Goal: Information Seeking & Learning: Learn about a topic

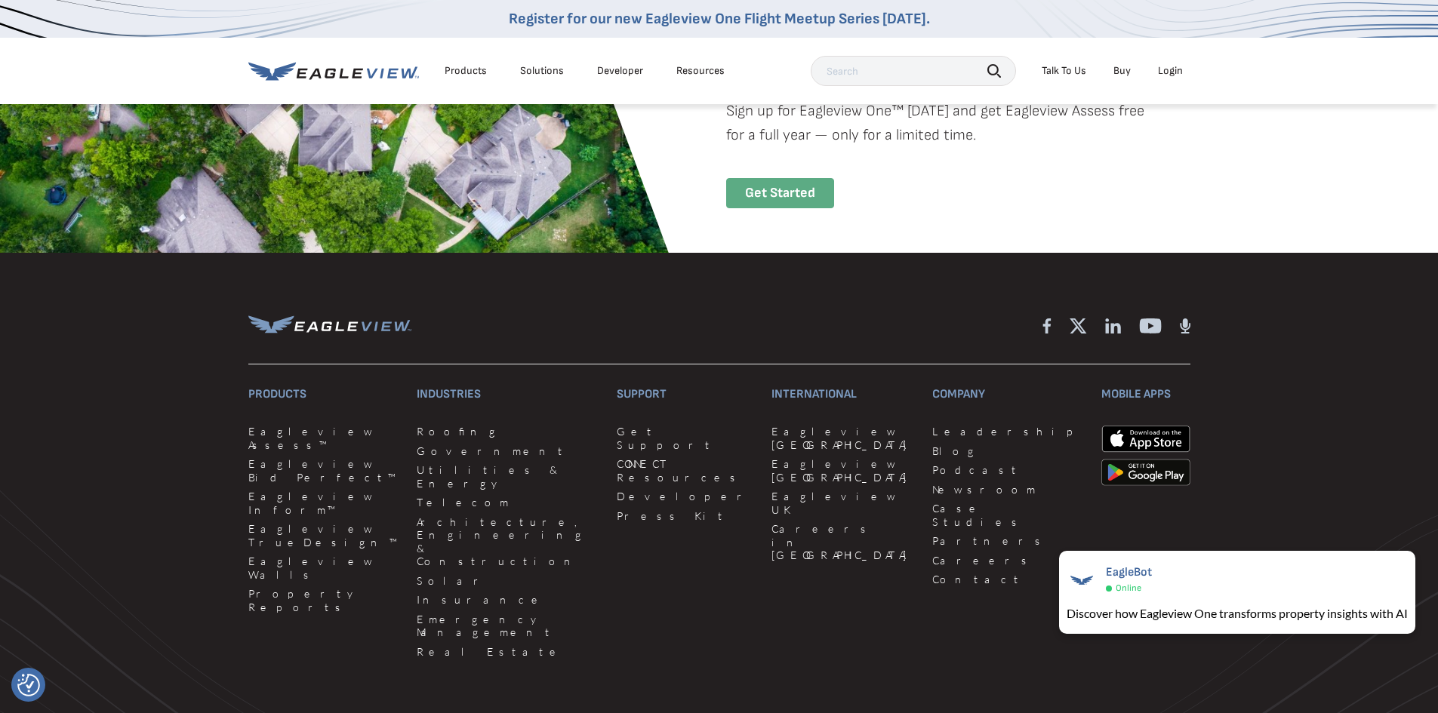
scroll to position [3169, 0]
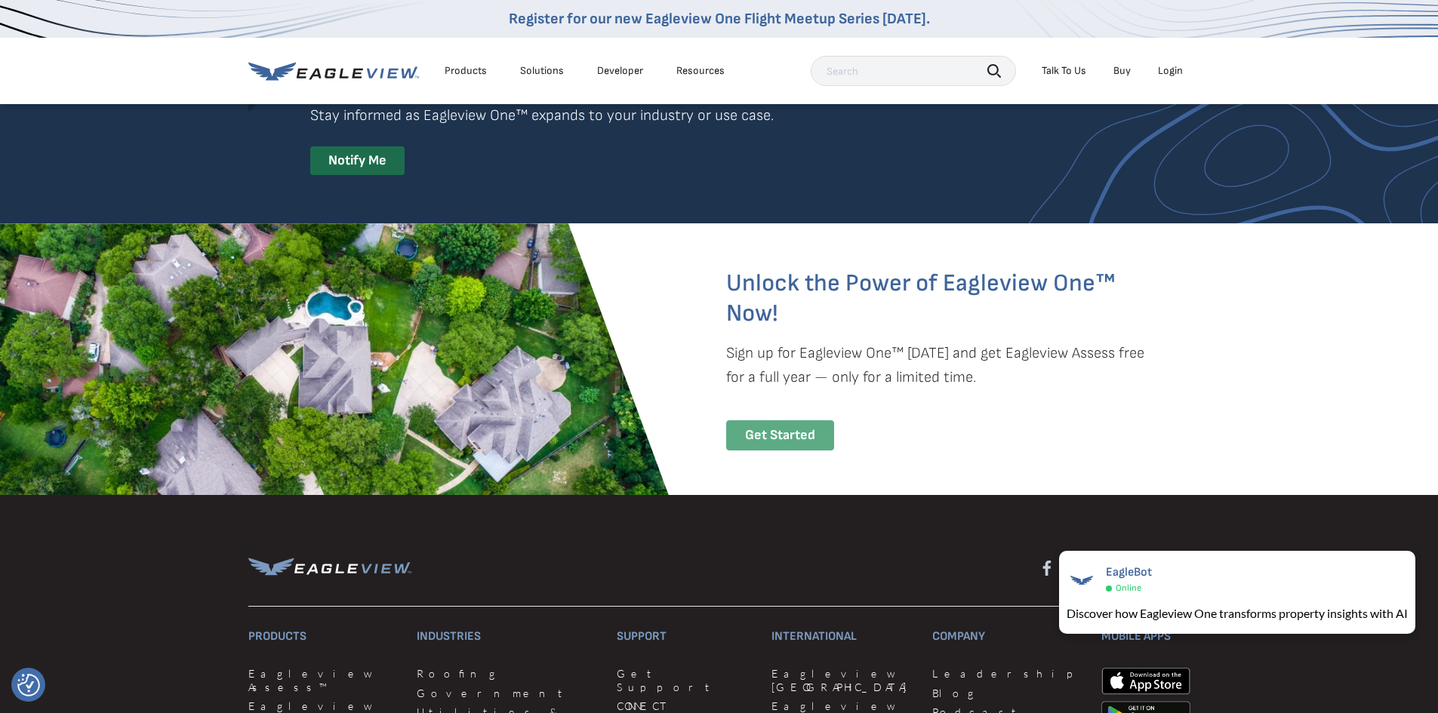
click at [798, 438] on div "Get Started" at bounding box center [780, 435] width 108 height 31
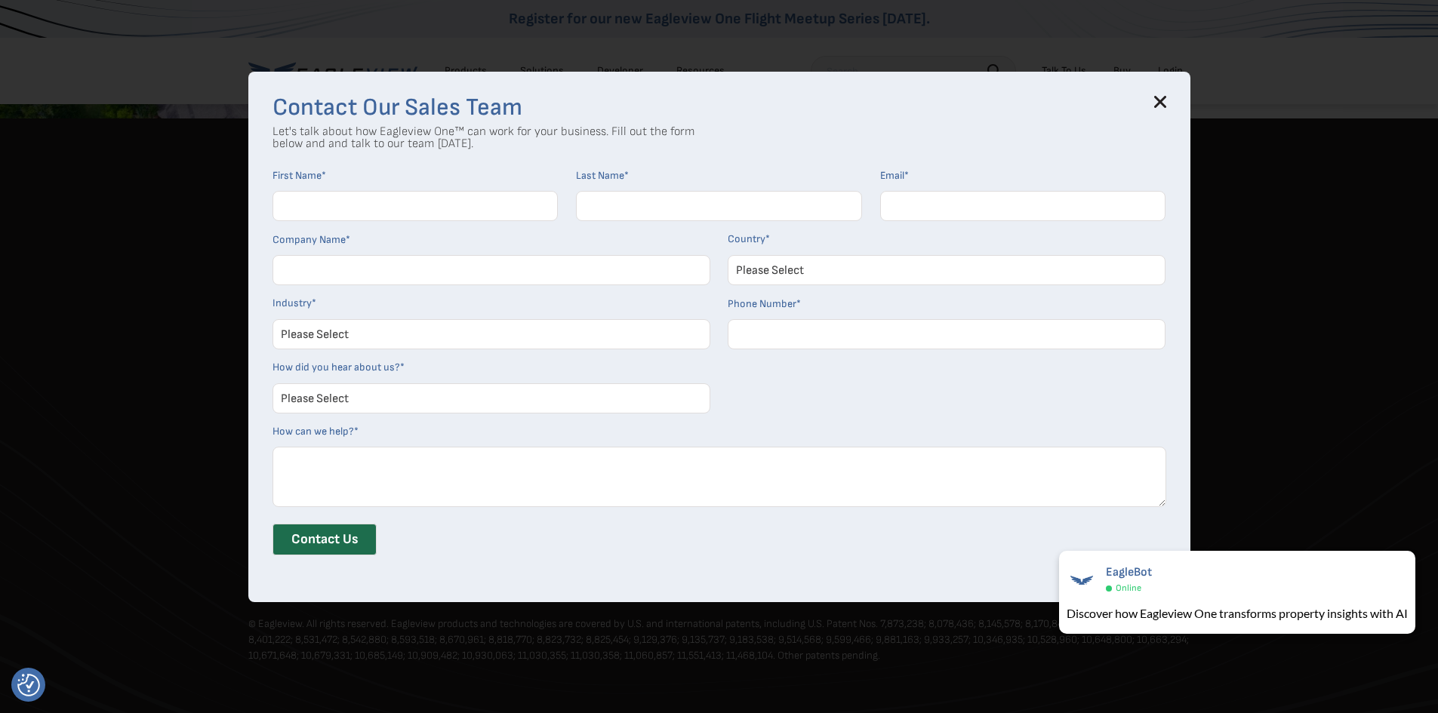
scroll to position [3547, 0]
click at [1164, 102] on icon at bounding box center [1160, 102] width 10 height 10
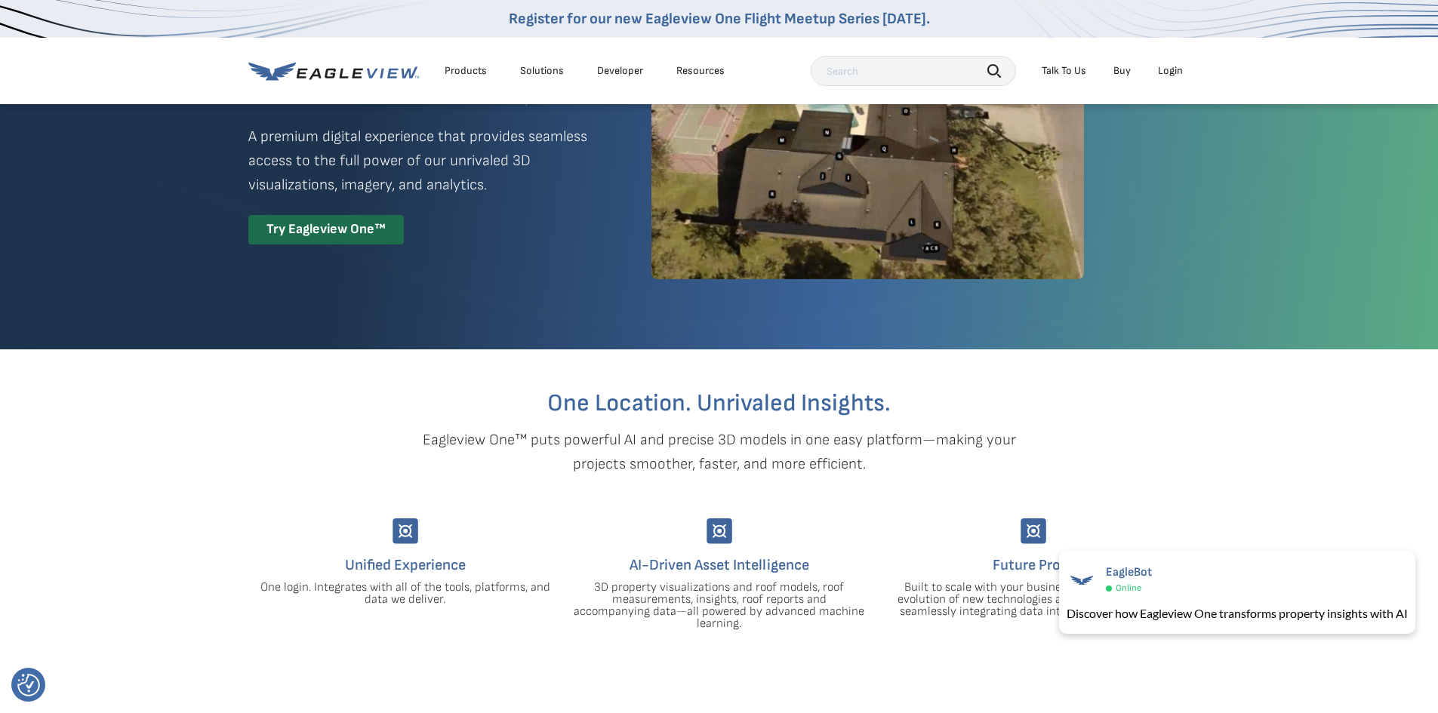
scroll to position [0, 0]
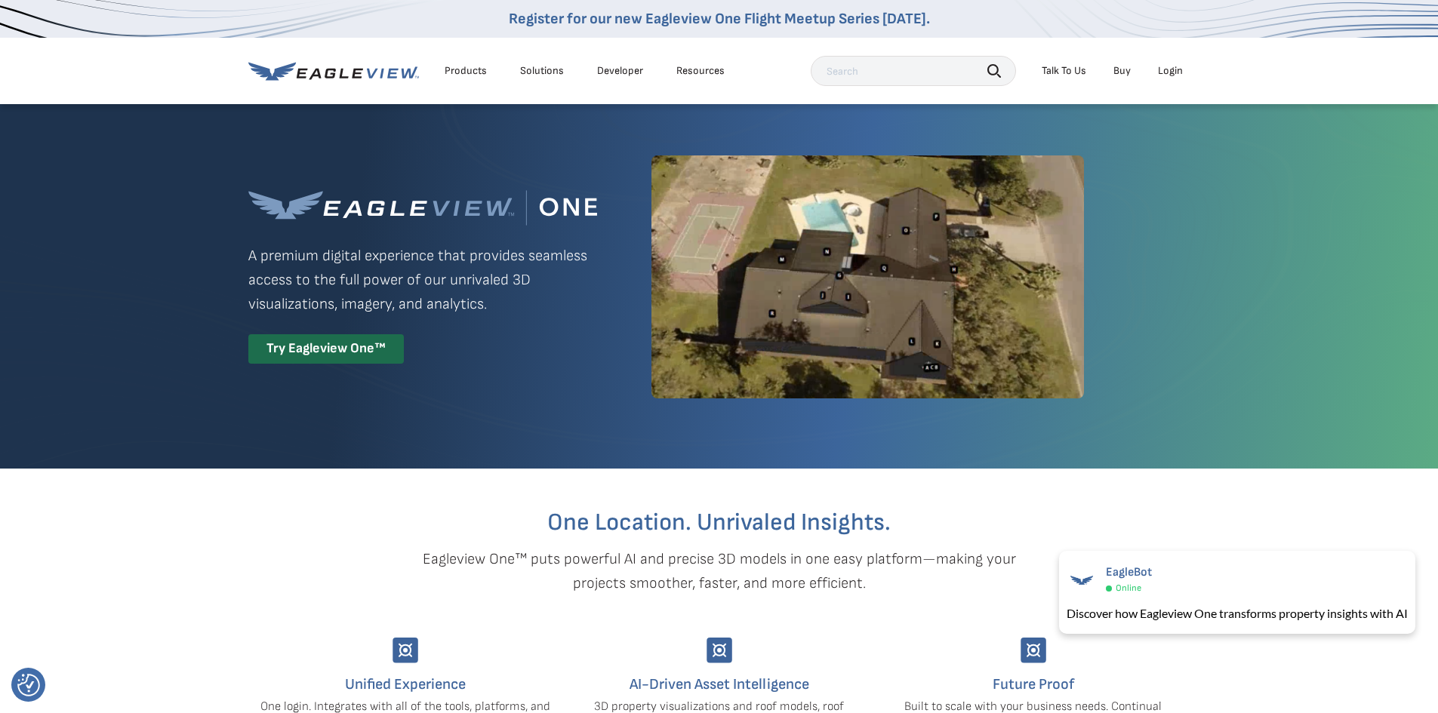
click at [467, 68] on div "Products" at bounding box center [465, 71] width 42 height 14
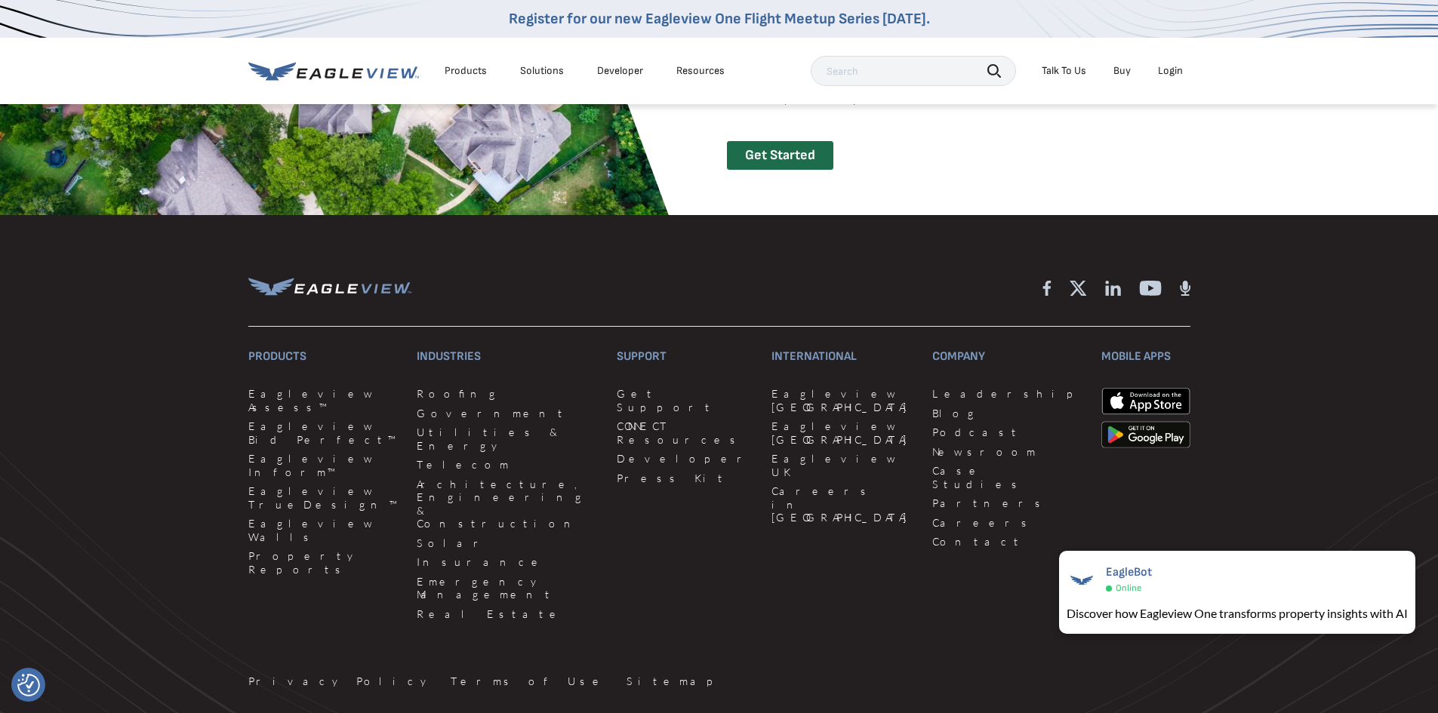
scroll to position [3471, 0]
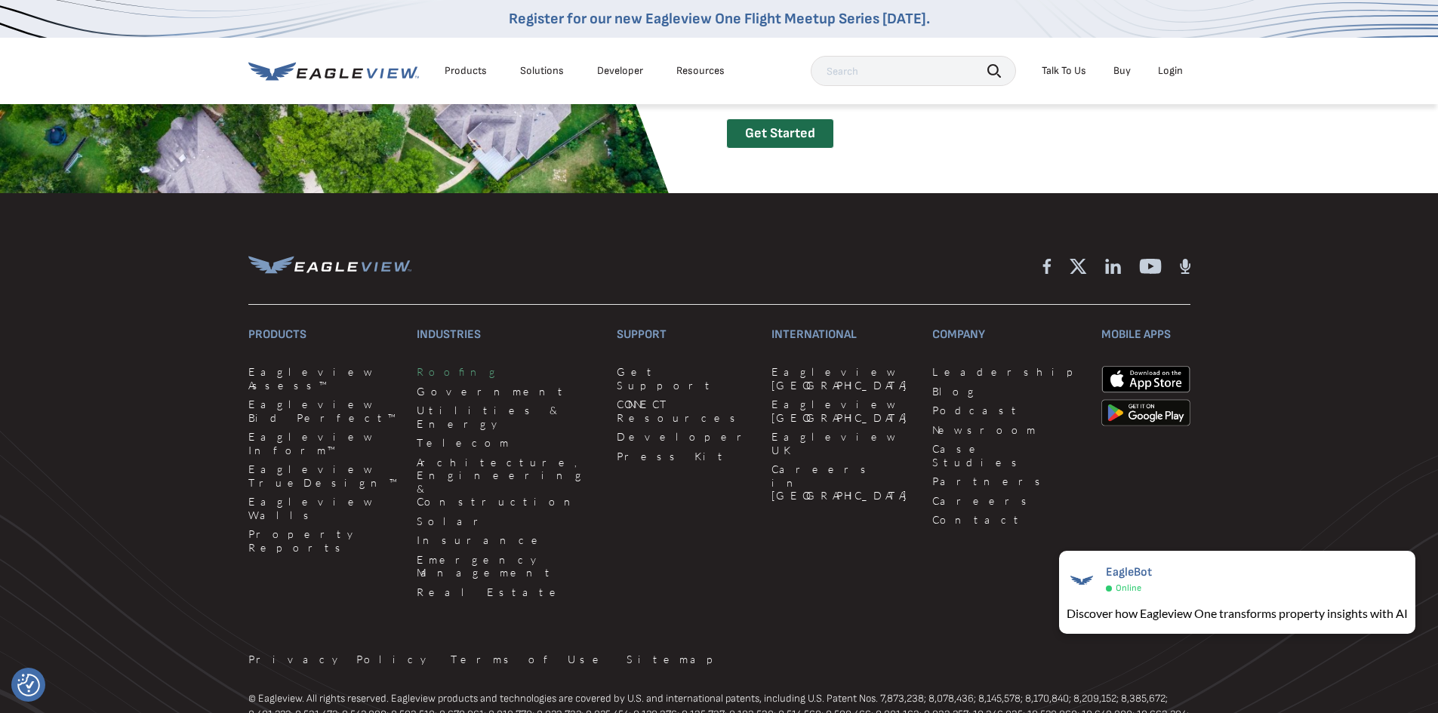
click at [420, 371] on link "Roofing" at bounding box center [508, 372] width 182 height 14
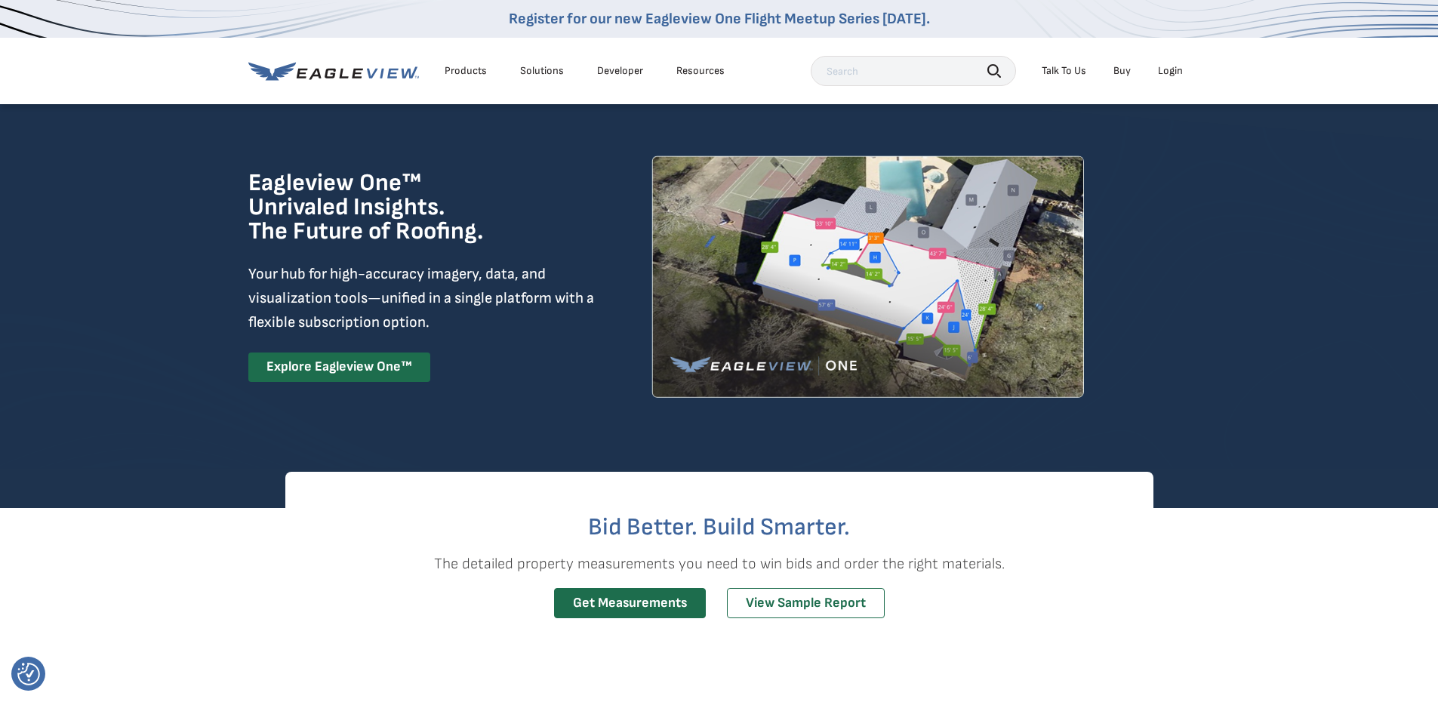
scroll to position [151, 0]
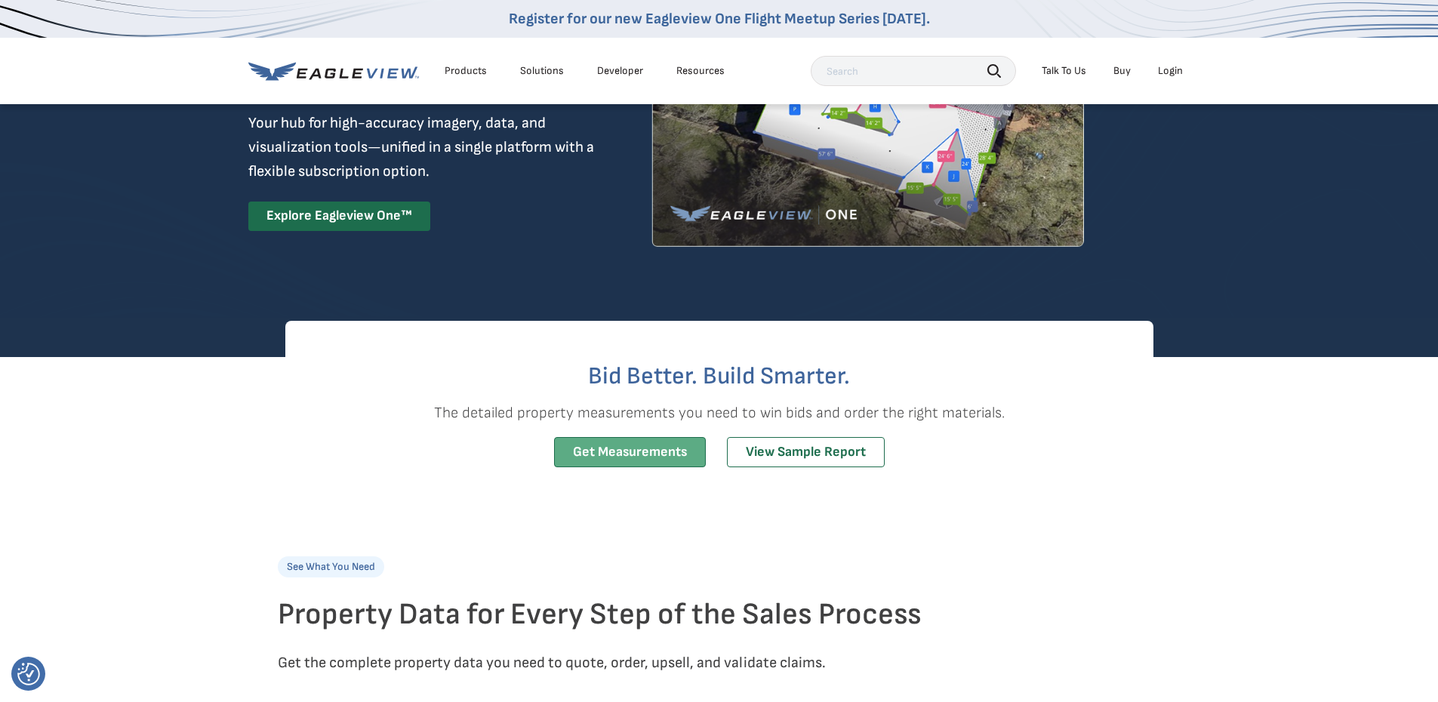
click at [615, 441] on link "Get Measurements" at bounding box center [630, 452] width 152 height 31
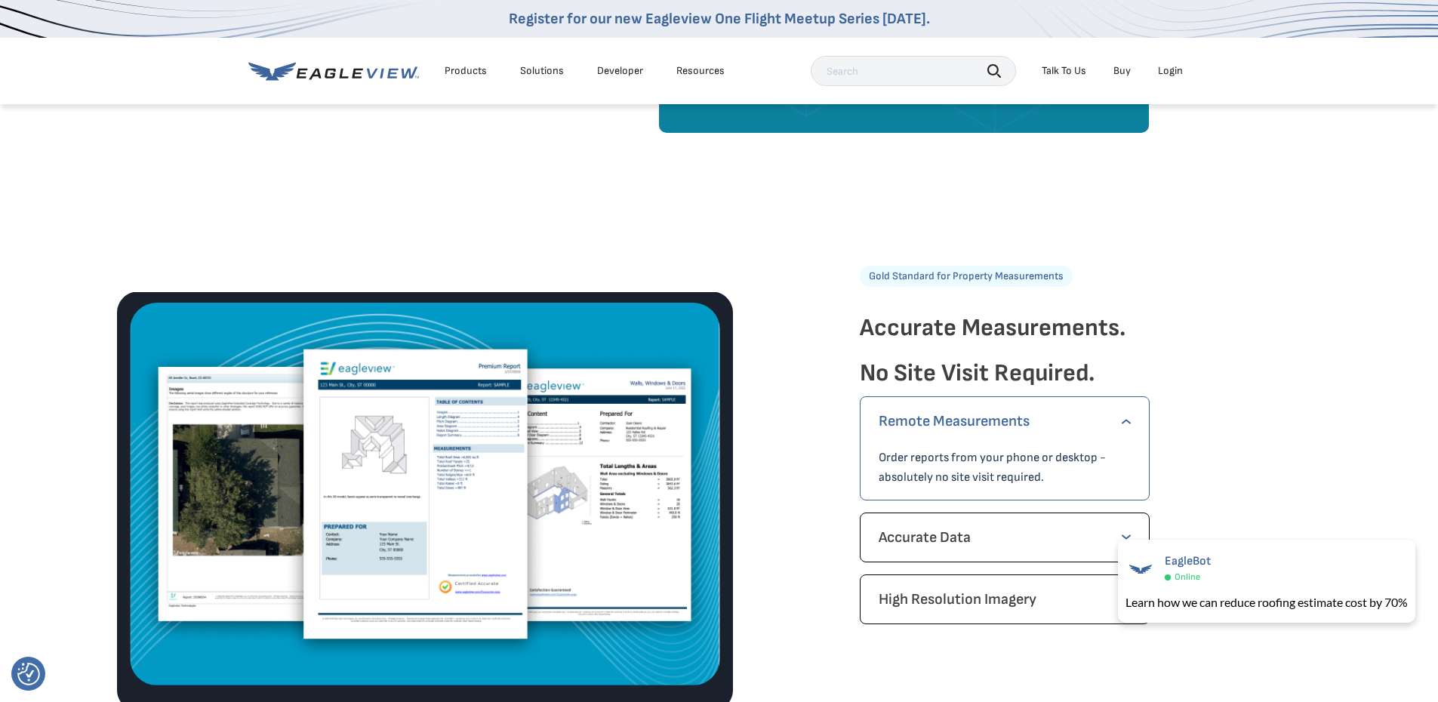
scroll to position [1962, 0]
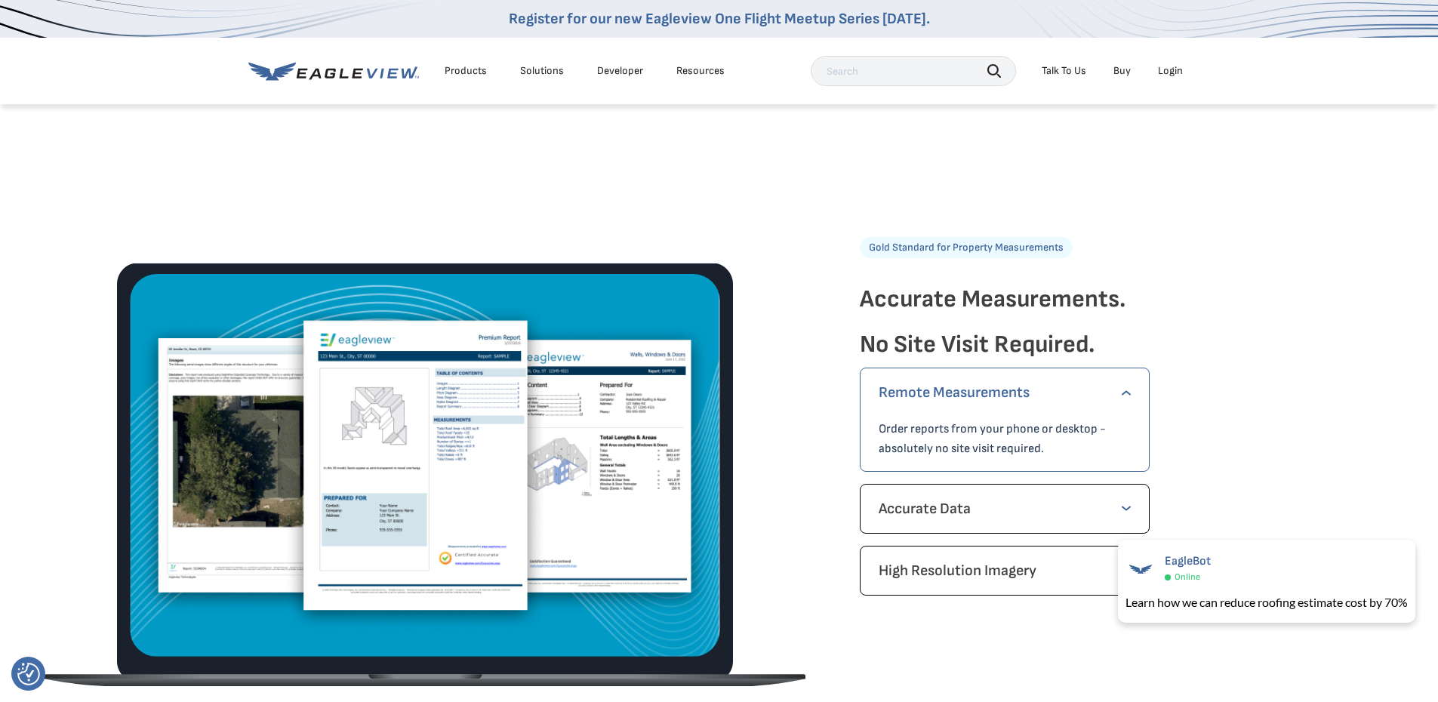
click at [1296, 457] on div "Gold Standard for Property Measurements Accurate Measurements. No Site Visit Re…" at bounding box center [719, 384] width 1438 height 461
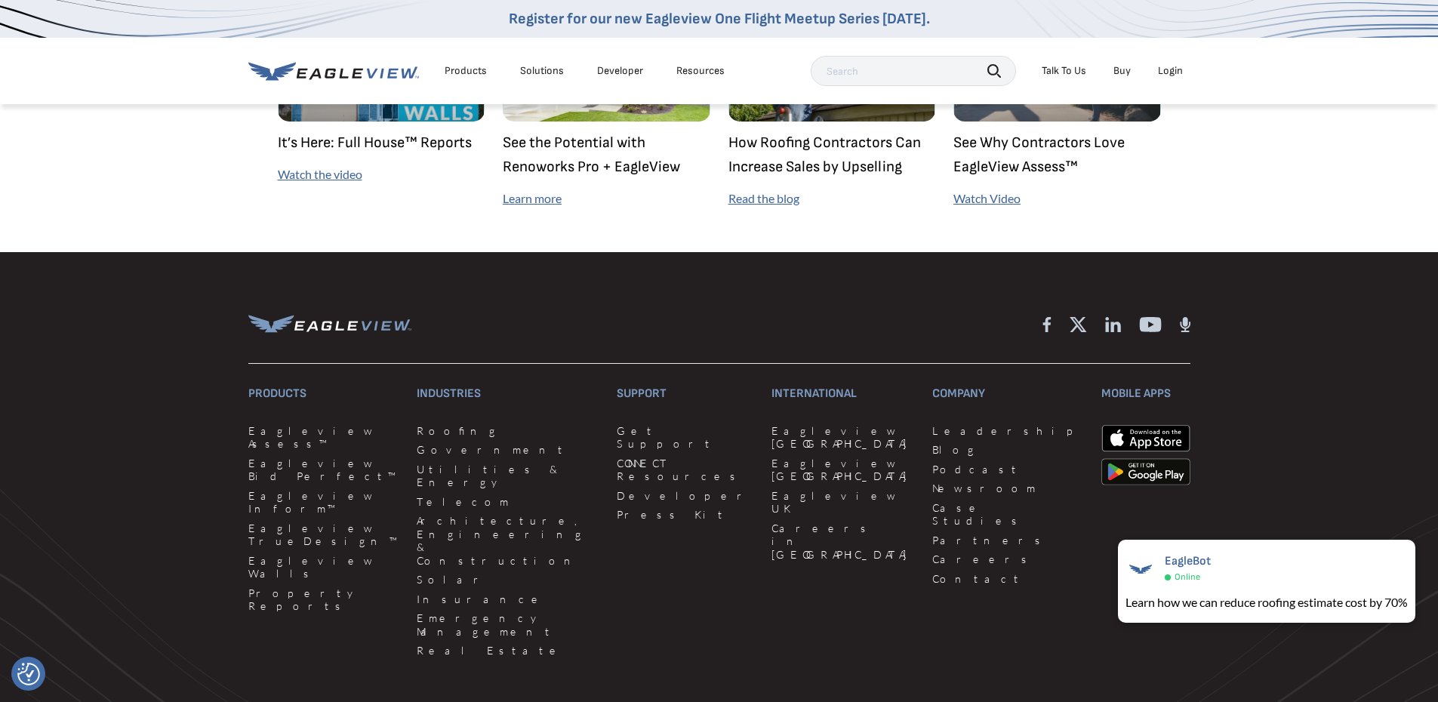
scroll to position [4317, 0]
